Goal: Task Accomplishment & Management: Complete application form

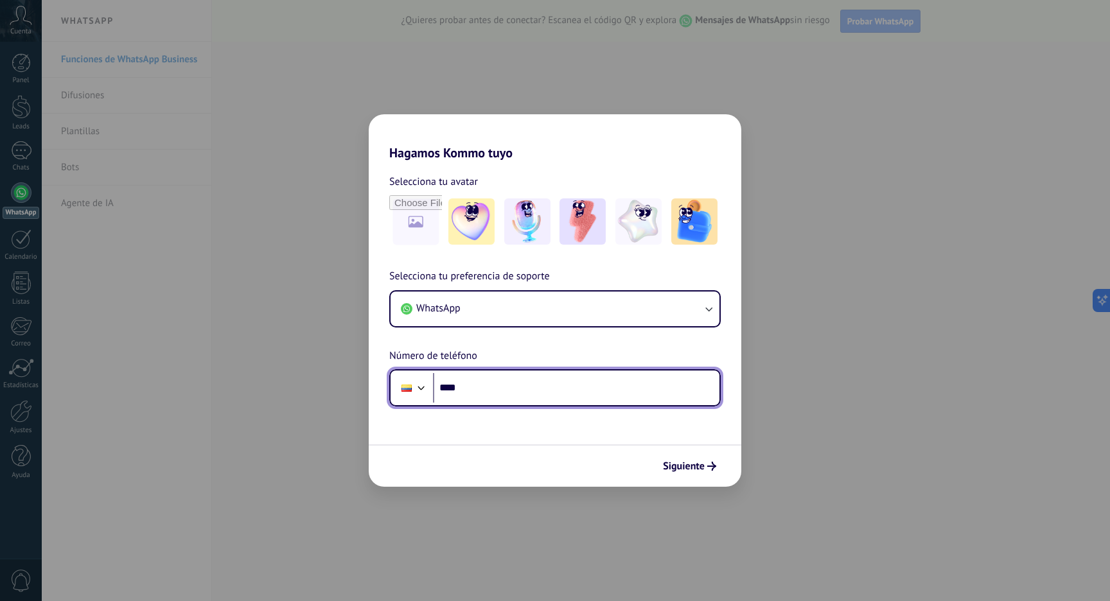
click at [551, 393] on input "****" at bounding box center [576, 388] width 287 height 30
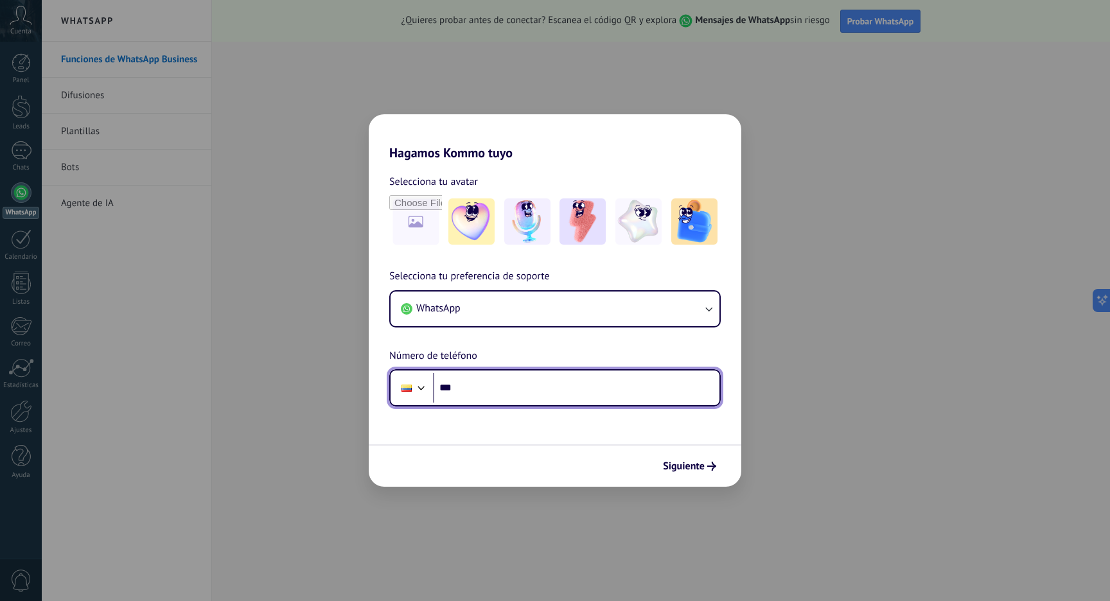
type input "**"
click at [418, 389] on div at bounding box center [421, 386] width 15 height 15
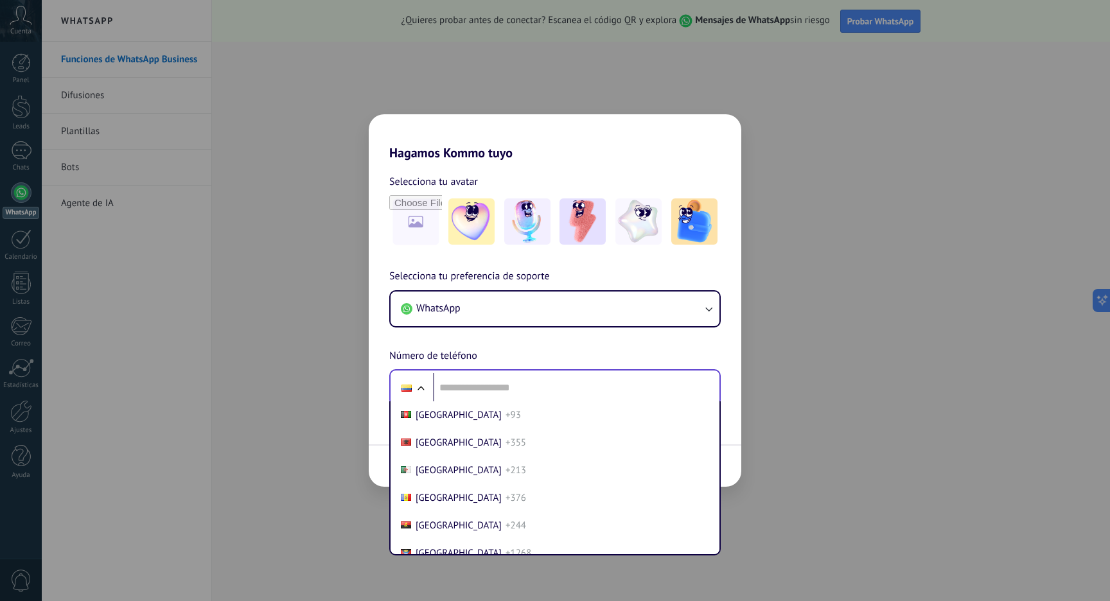
scroll to position [1365, 0]
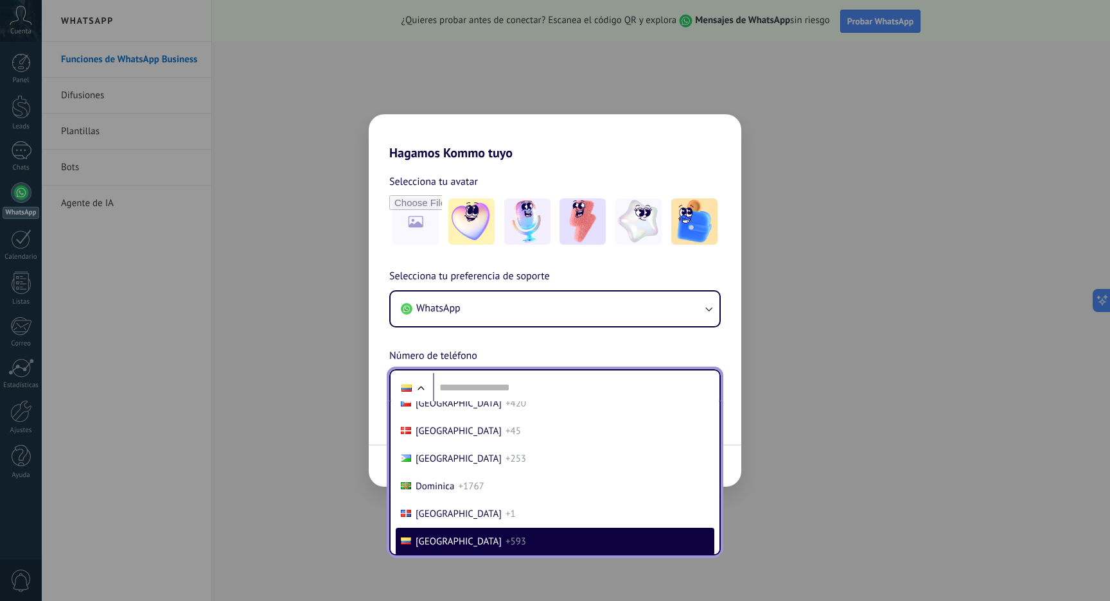
click at [435, 542] on span "Ecuador" at bounding box center [459, 542] width 86 height 12
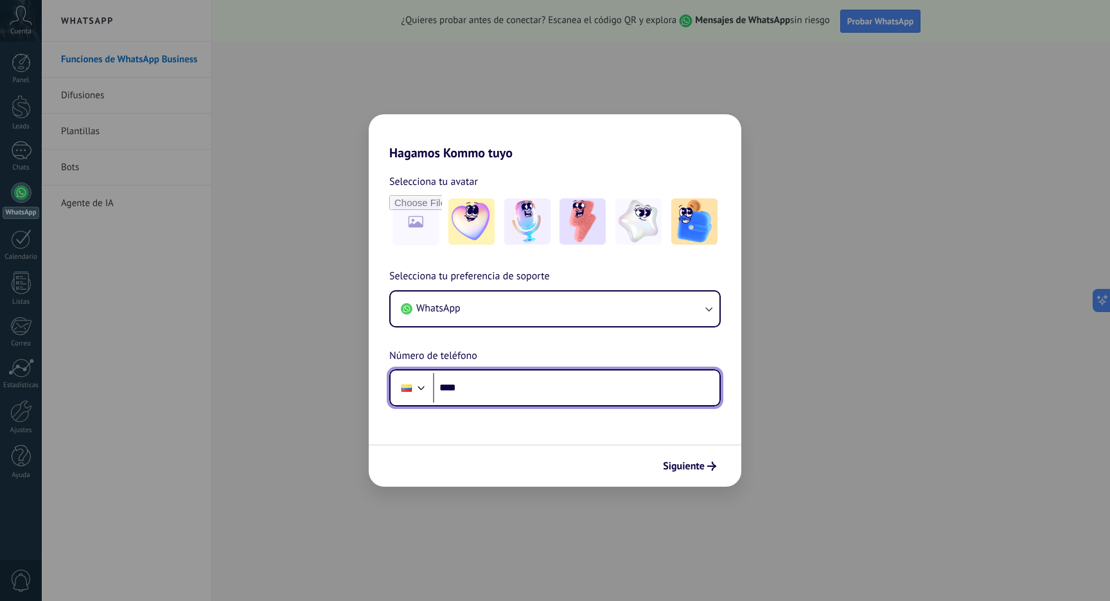
click at [490, 384] on input "****" at bounding box center [576, 388] width 287 height 30
type input "**********"
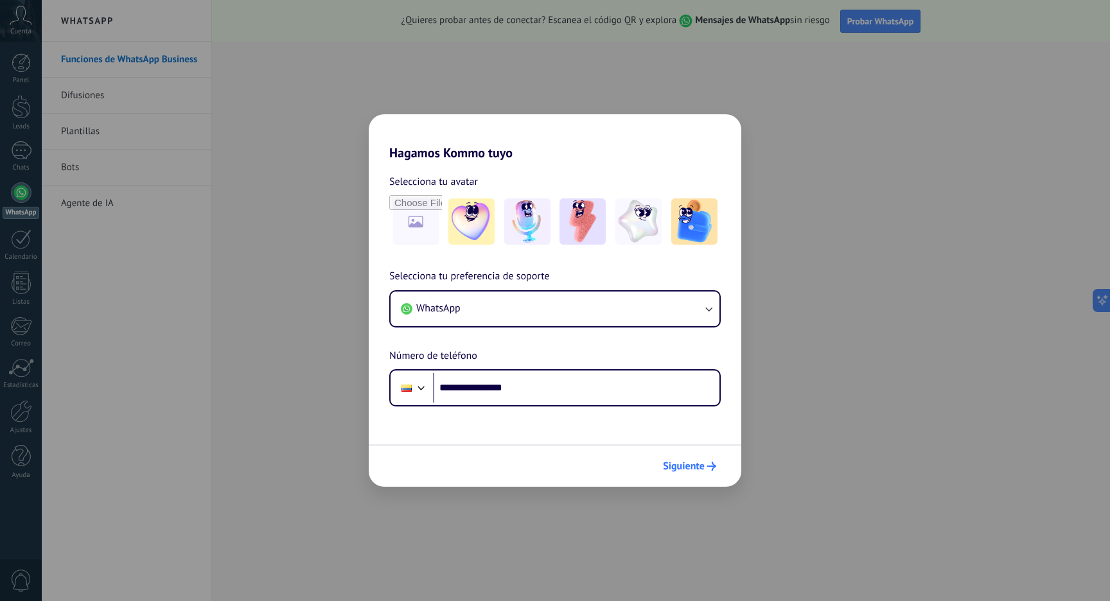
click at [689, 464] on span "Siguiente" at bounding box center [684, 466] width 42 height 9
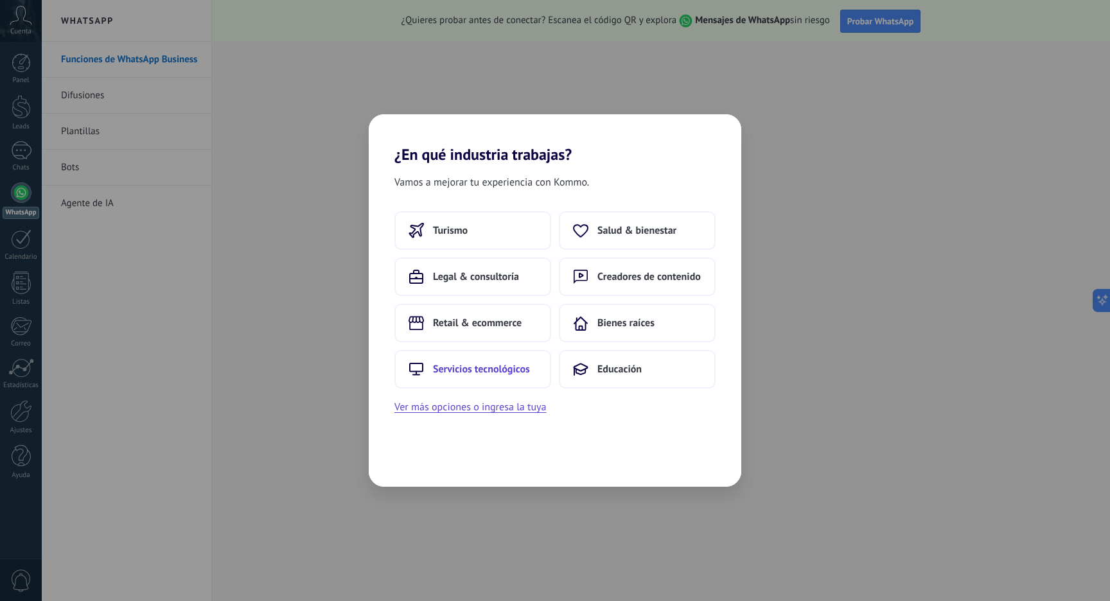
click at [461, 379] on button "Servicios tecnológicos" at bounding box center [472, 369] width 157 height 39
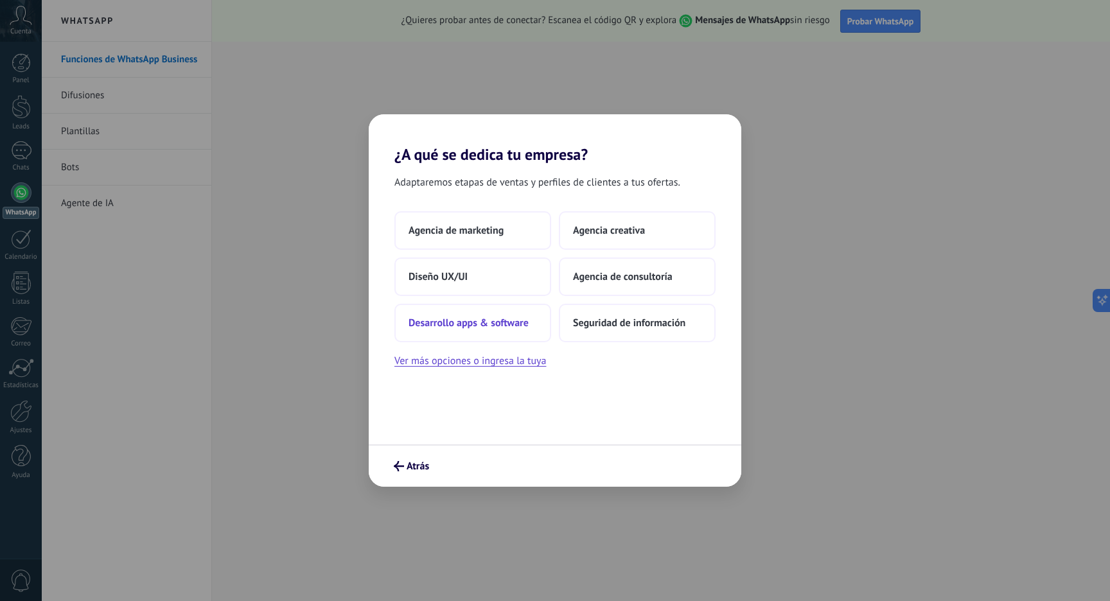
click at [506, 321] on span "Desarrollo apps & software" at bounding box center [469, 323] width 120 height 13
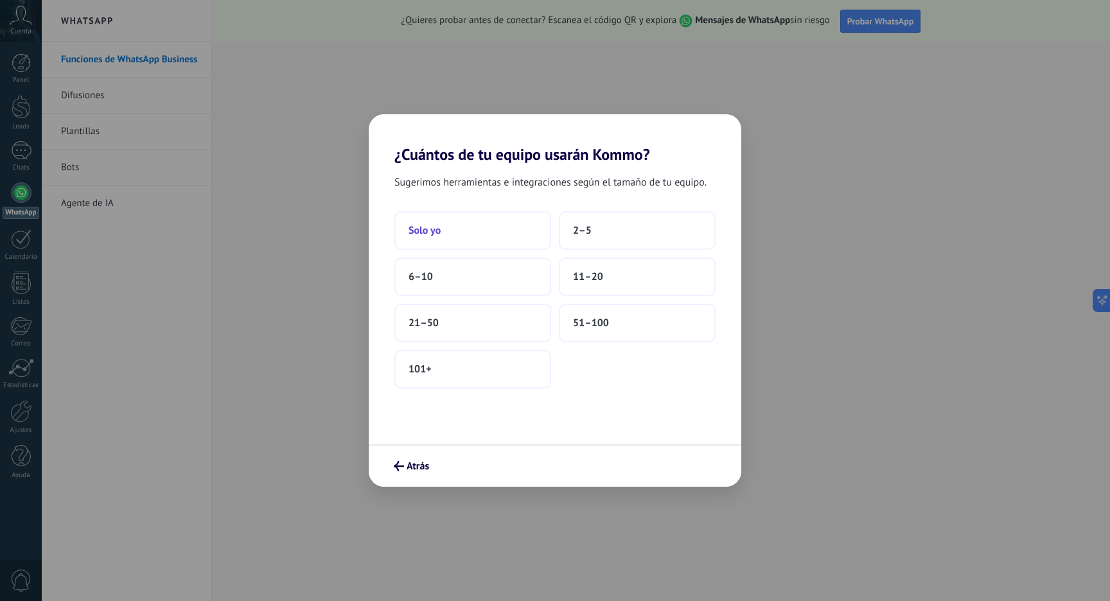
click at [528, 236] on button "Solo yo" at bounding box center [472, 230] width 157 height 39
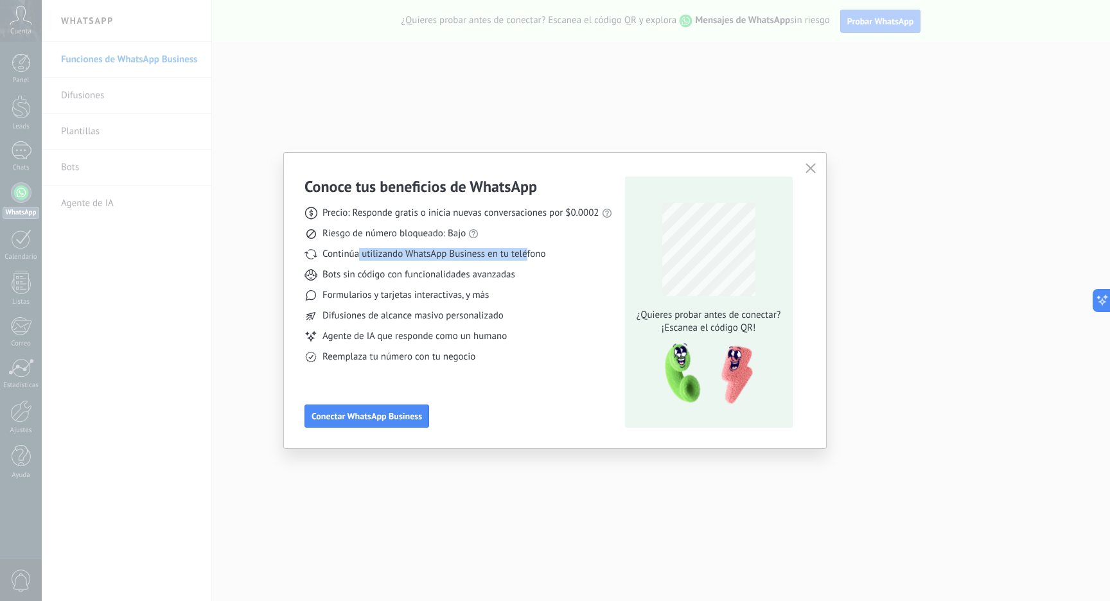
drag, startPoint x: 358, startPoint y: 259, endPoint x: 524, endPoint y: 257, distance: 166.4
click at [526, 257] on span "Continúa utilizando WhatsApp Business en tu teléfono" at bounding box center [434, 254] width 223 height 13
click at [391, 422] on button "Conectar WhatsApp Business" at bounding box center [367, 416] width 125 height 23
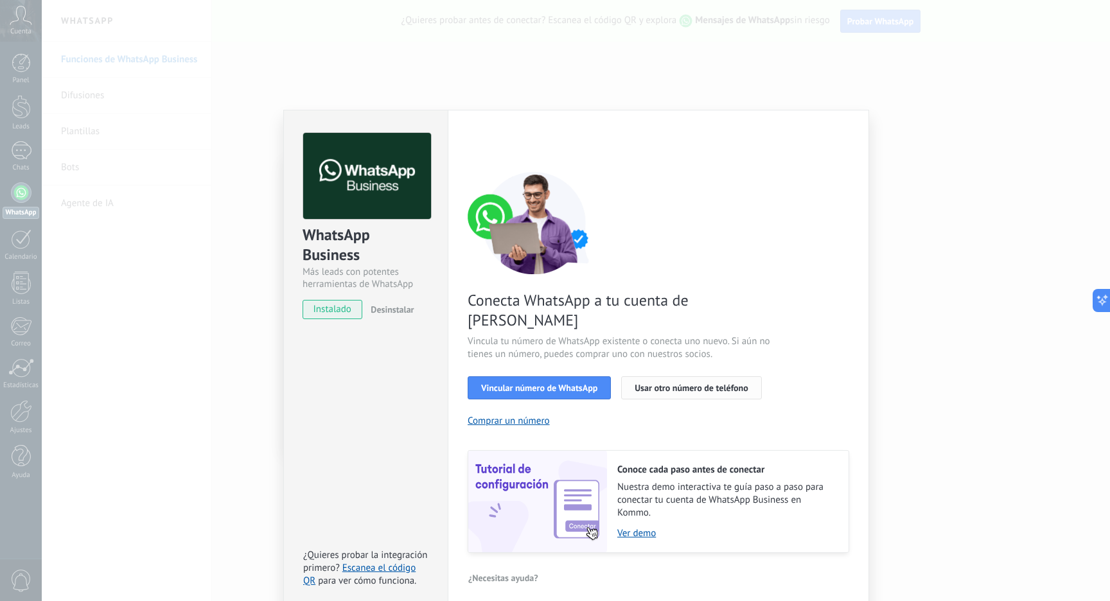
click at [668, 384] on span "Usar otro número de teléfono" at bounding box center [691, 388] width 113 height 9
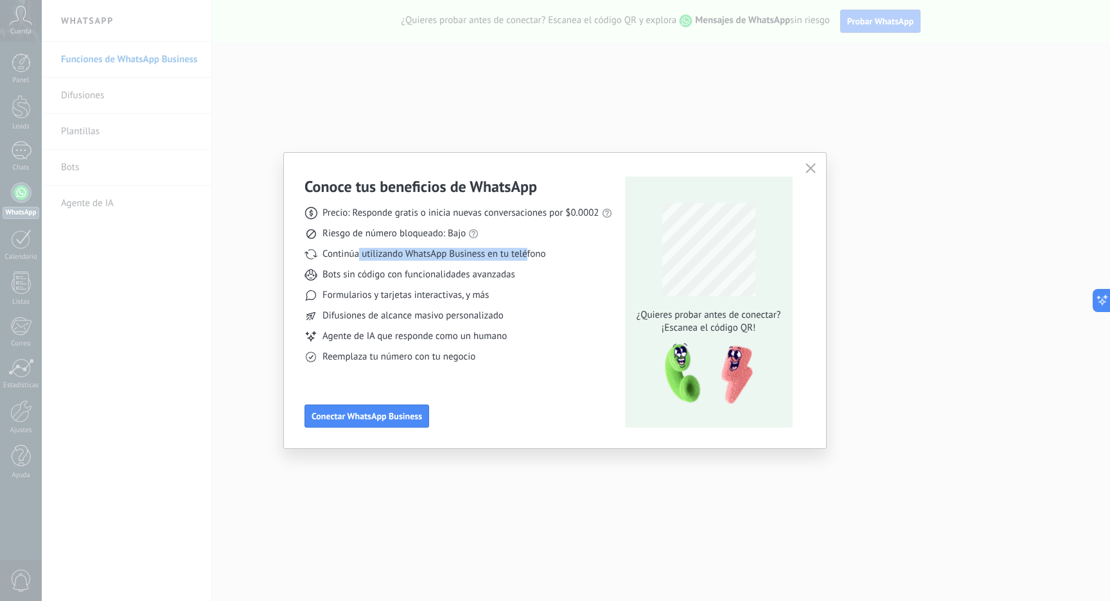
drag, startPoint x: 808, startPoint y: 166, endPoint x: 769, endPoint y: 195, distance: 48.7
click at [808, 166] on use "button" at bounding box center [811, 168] width 10 height 10
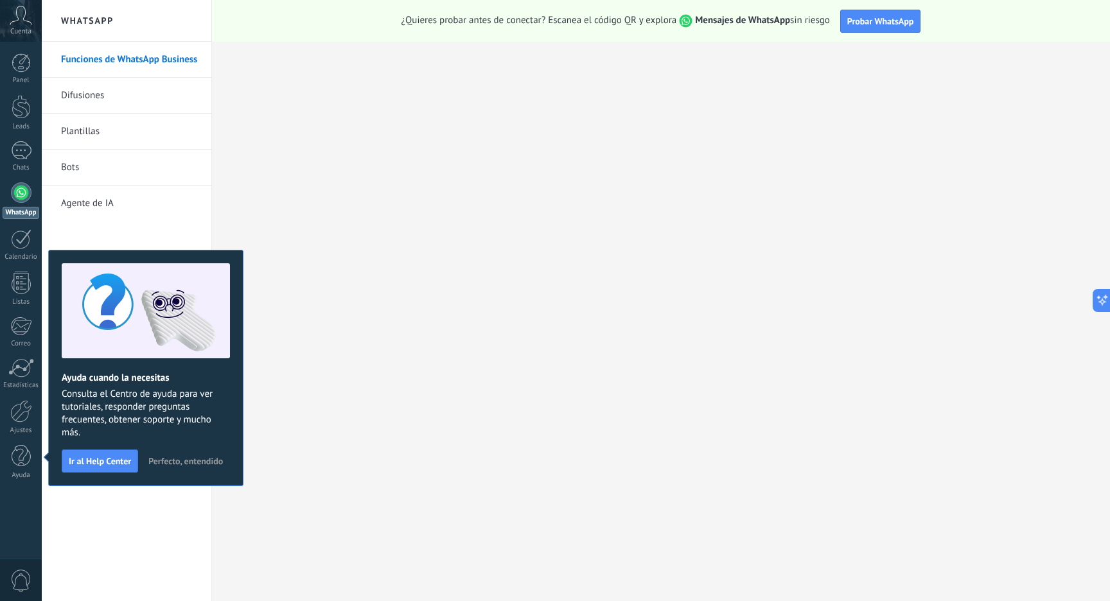
click at [80, 101] on link "Difusiones" at bounding box center [129, 96] width 137 height 36
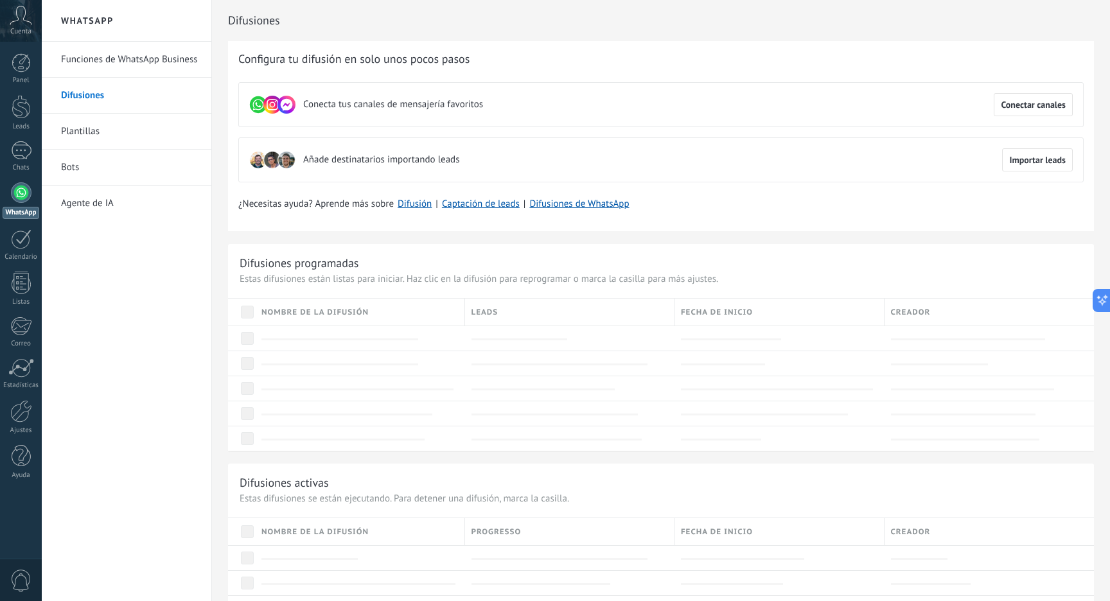
click at [84, 125] on link "Plantillas" at bounding box center [129, 132] width 137 height 36
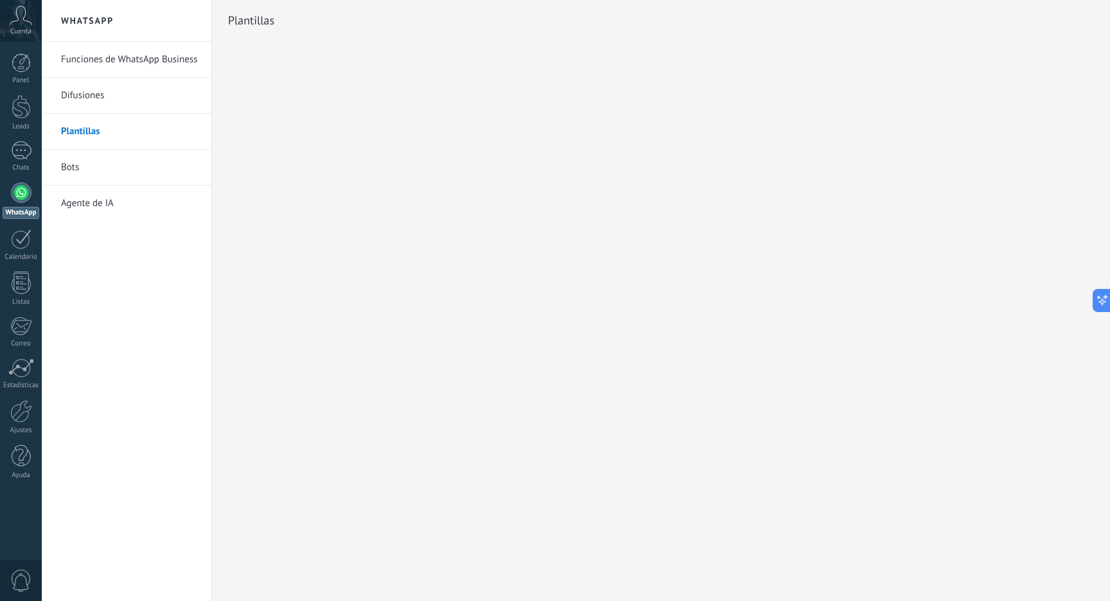
click at [89, 173] on link "Bots" at bounding box center [129, 168] width 137 height 36
click at [18, 71] on div at bounding box center [21, 62] width 19 height 19
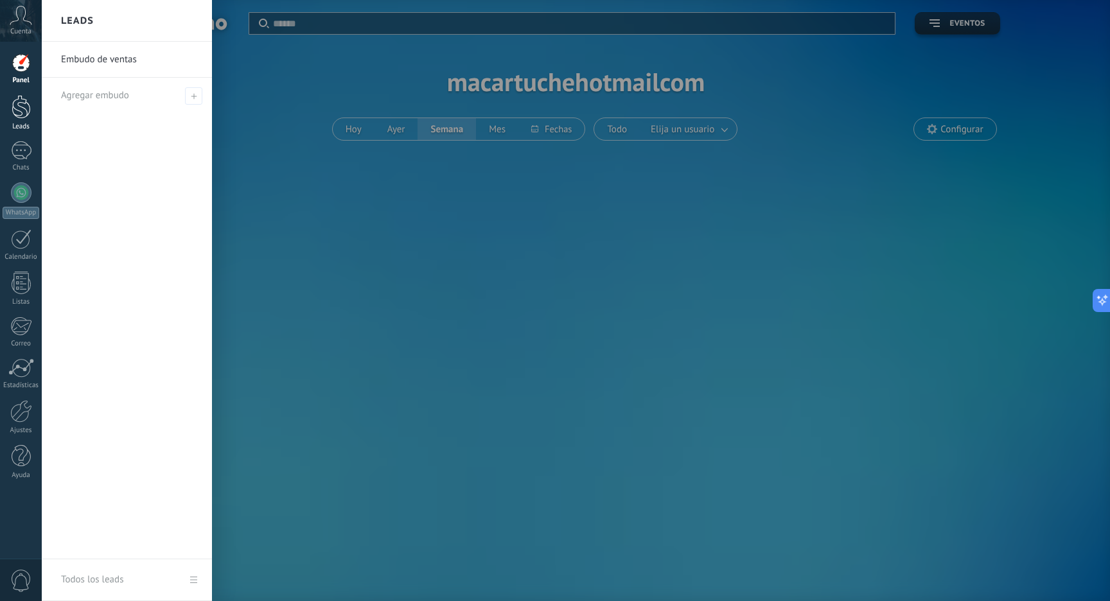
click at [29, 105] on div at bounding box center [21, 107] width 19 height 24
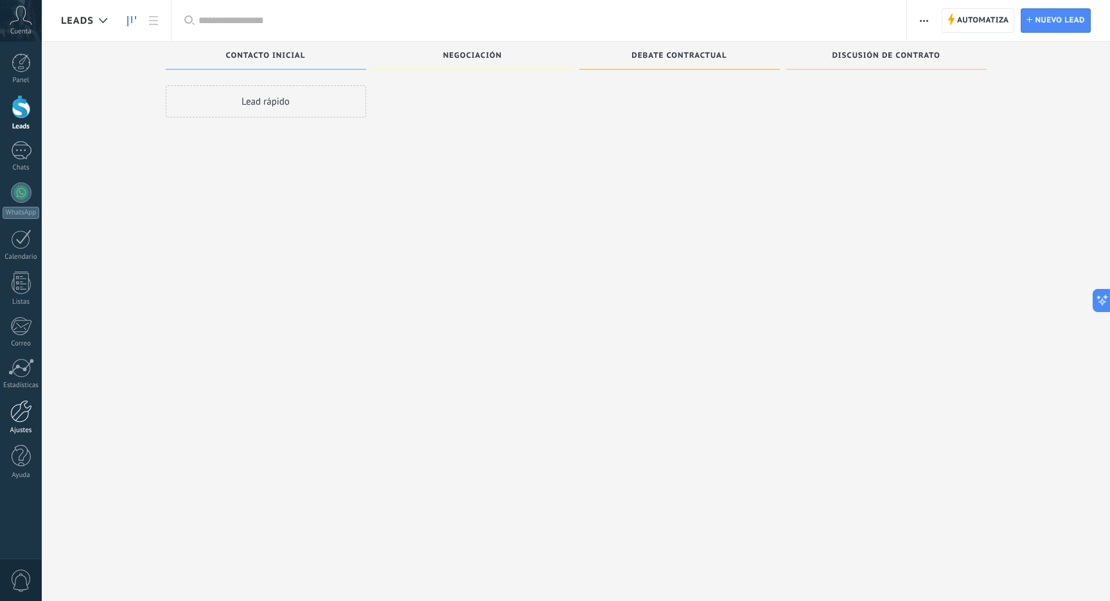
click at [14, 409] on div at bounding box center [21, 411] width 22 height 22
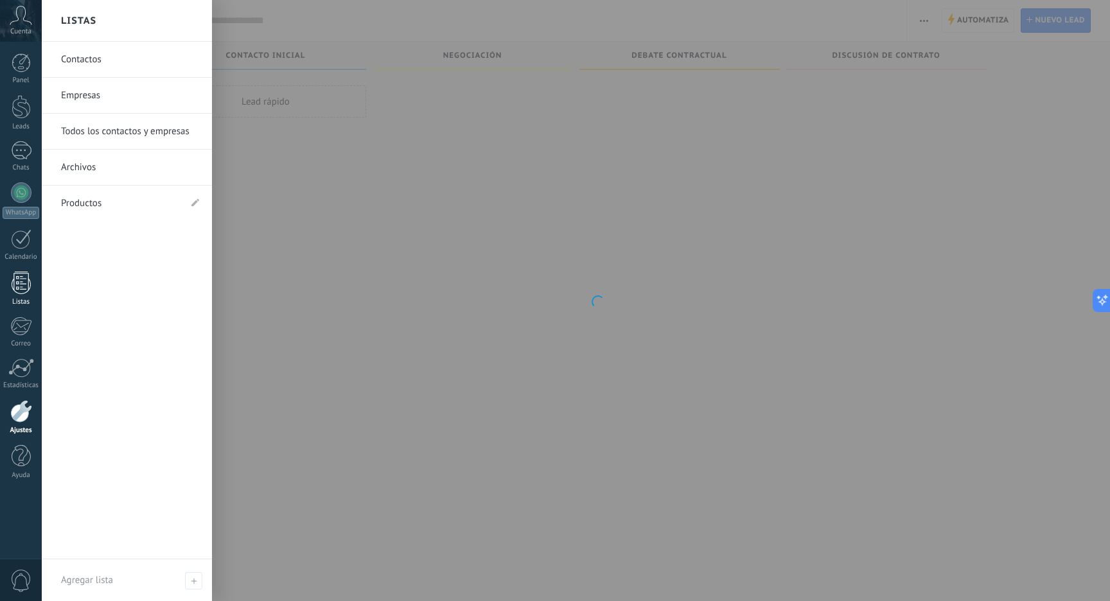
click at [19, 290] on div at bounding box center [21, 283] width 19 height 22
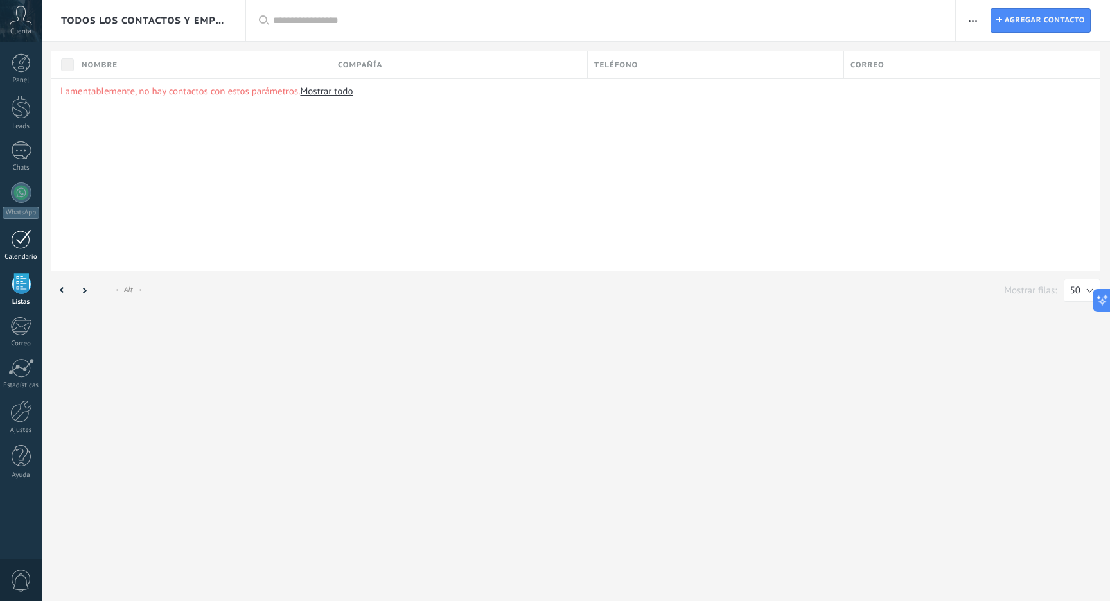
click at [17, 242] on div at bounding box center [21, 239] width 21 height 20
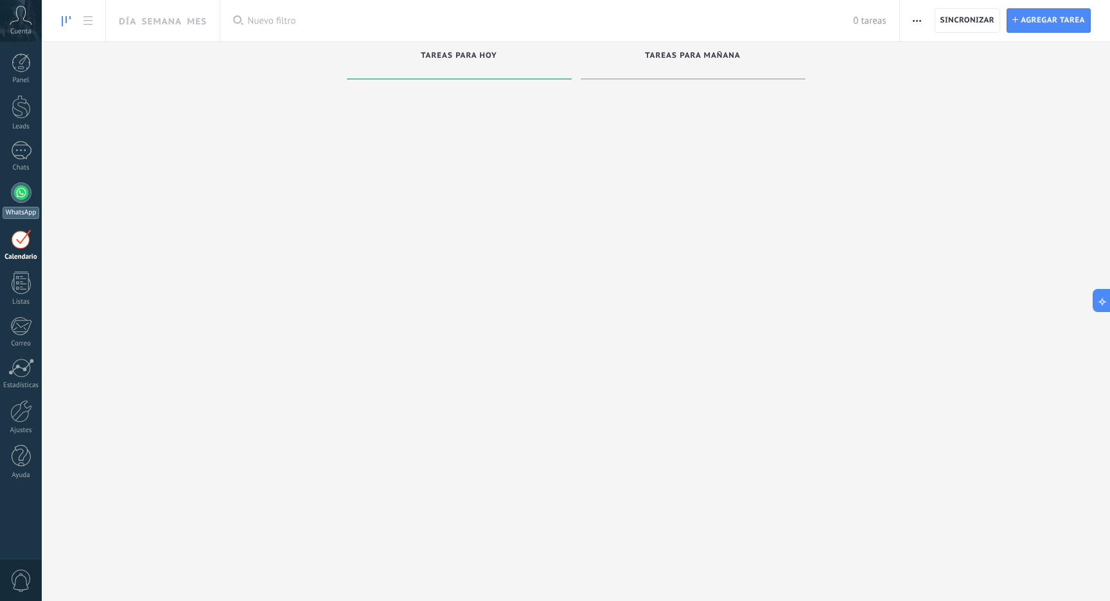
click at [16, 198] on div at bounding box center [21, 192] width 21 height 21
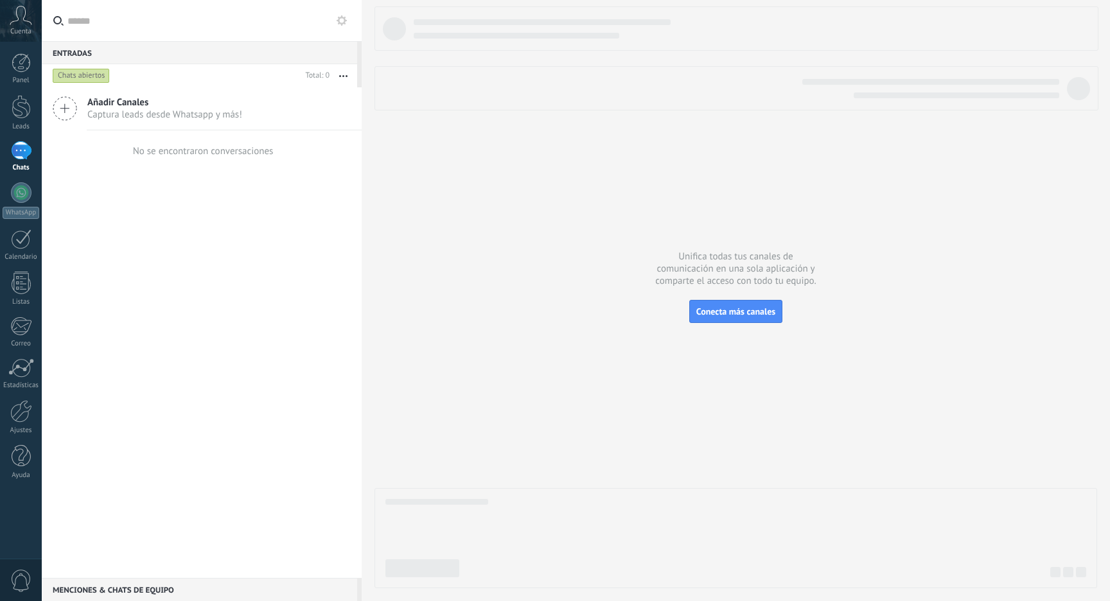
click at [19, 116] on div at bounding box center [21, 107] width 19 height 24
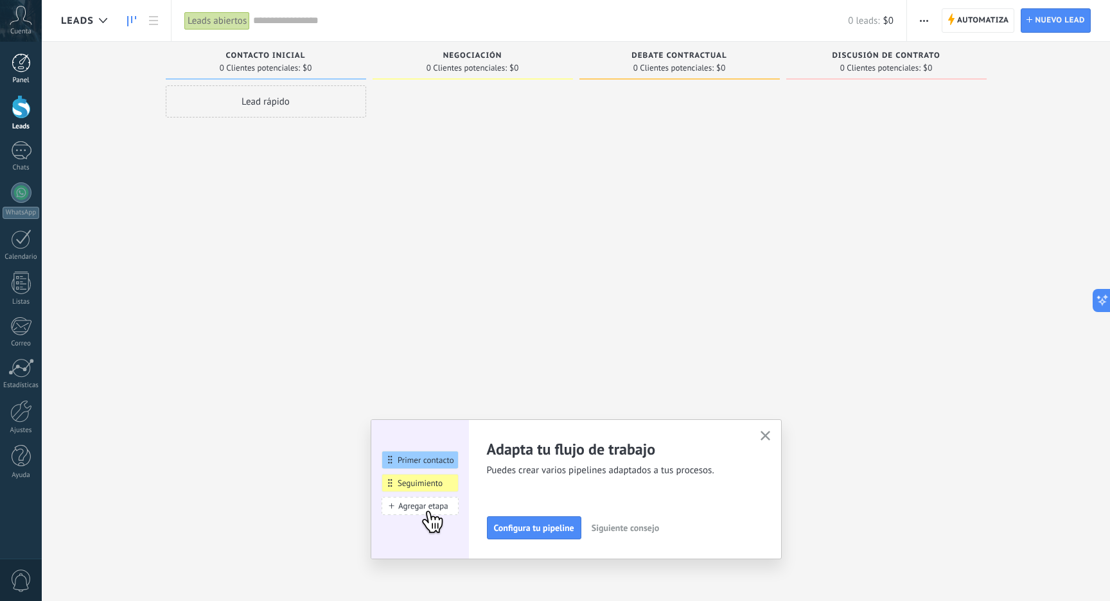
click at [16, 69] on div at bounding box center [21, 62] width 19 height 19
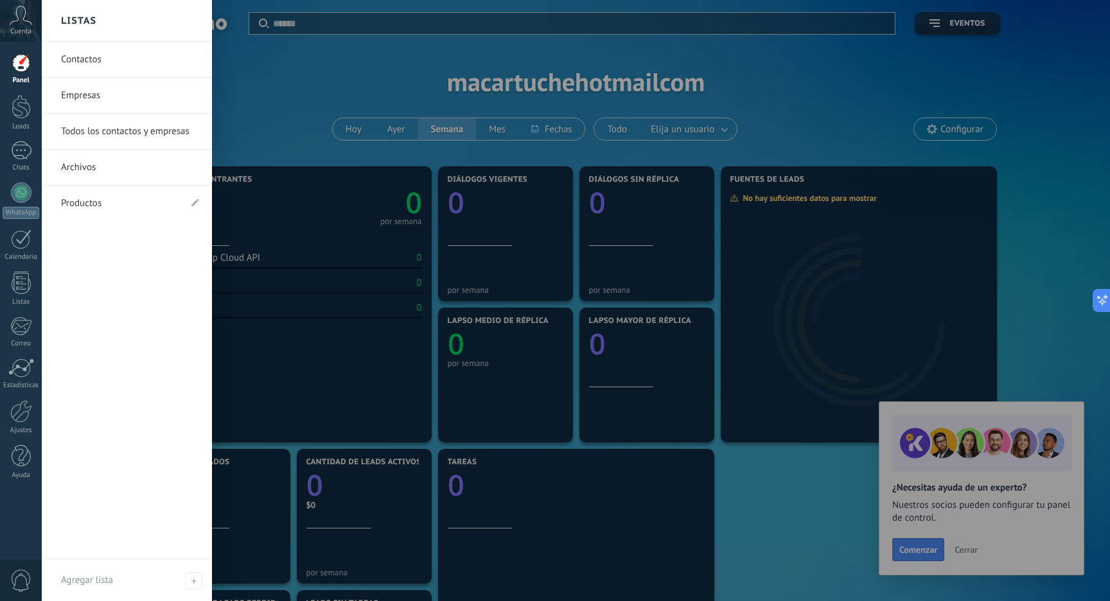
click at [91, 91] on link "Empresas" at bounding box center [130, 96] width 138 height 36
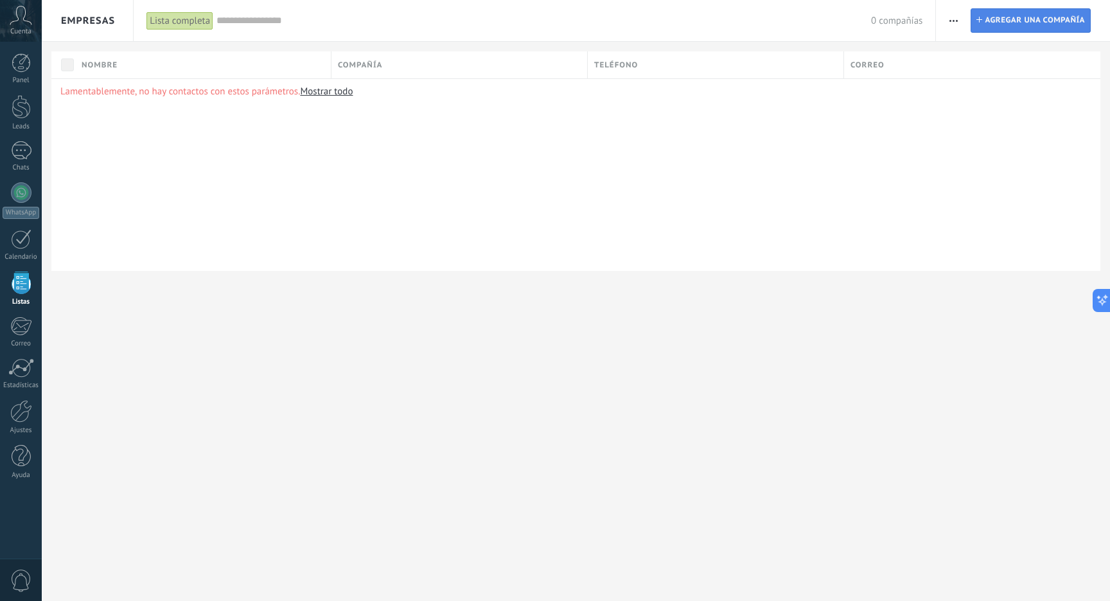
click at [1001, 26] on span "Agregar una compañía" at bounding box center [1035, 20] width 100 height 23
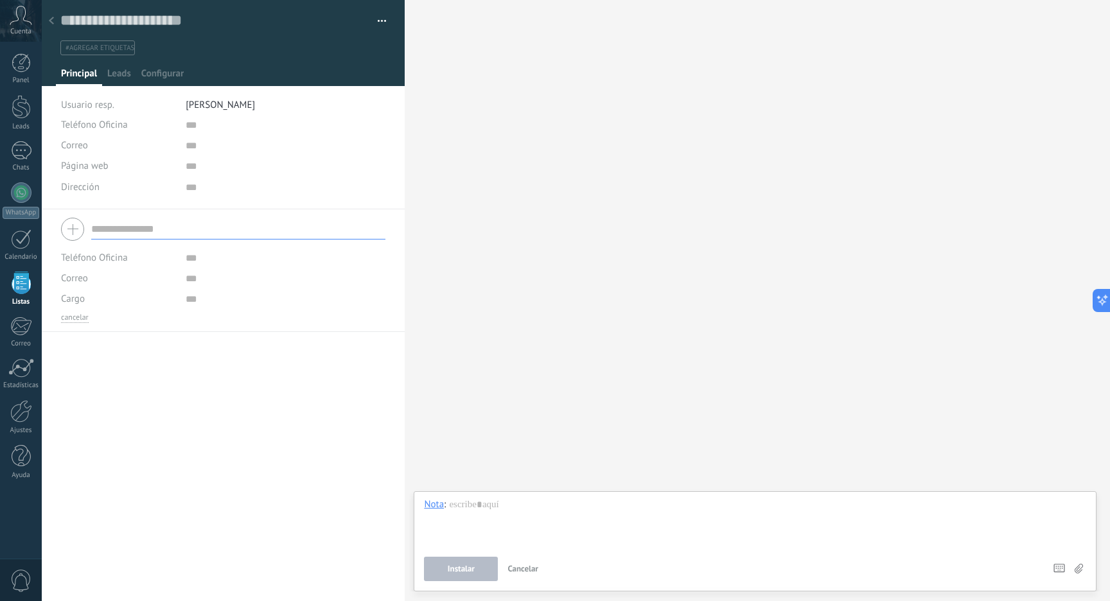
scroll to position [13, 0]
drag, startPoint x: 720, startPoint y: 36, endPoint x: 687, endPoint y: 6, distance: 44.1
click at [720, 36] on div "Buscar Carga más Participantes:" at bounding box center [757, 300] width 705 height 601
